Goal: Navigation & Orientation: Find specific page/section

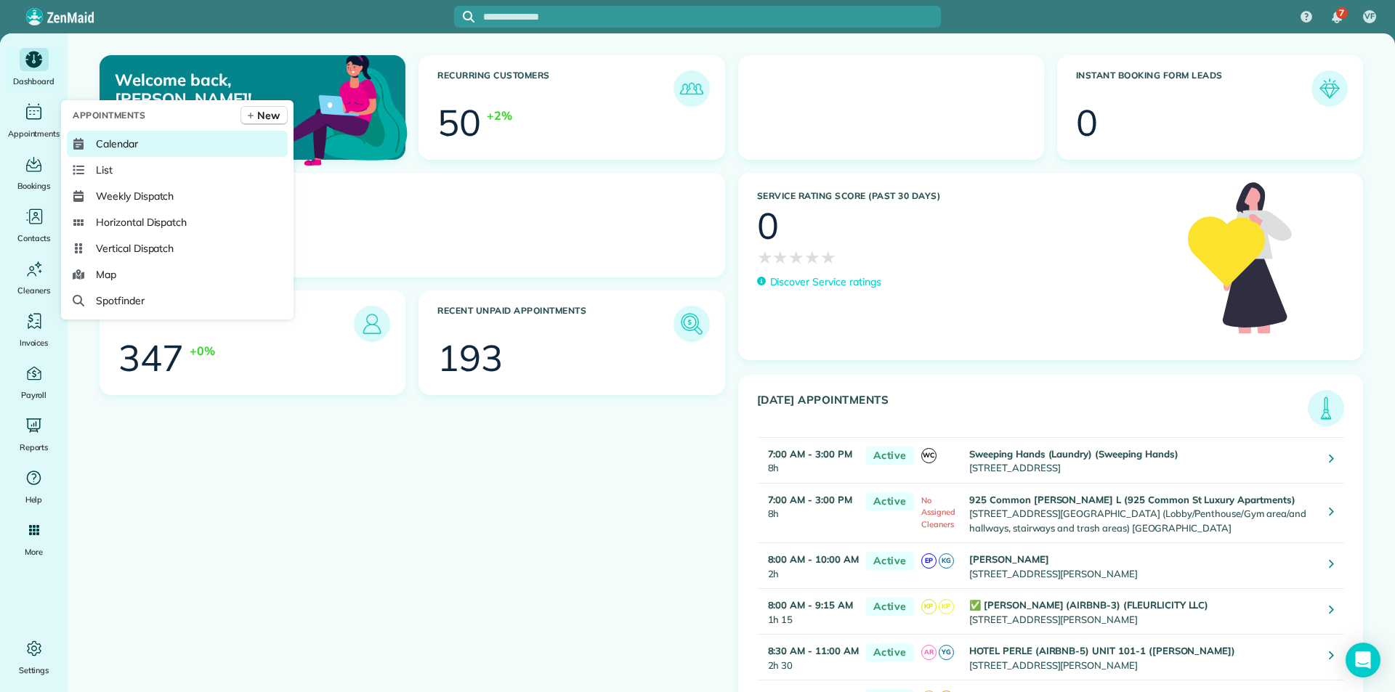
click at [91, 140] on link "Calendar" at bounding box center [177, 144] width 221 height 26
